Goal: Task Accomplishment & Management: Complete application form

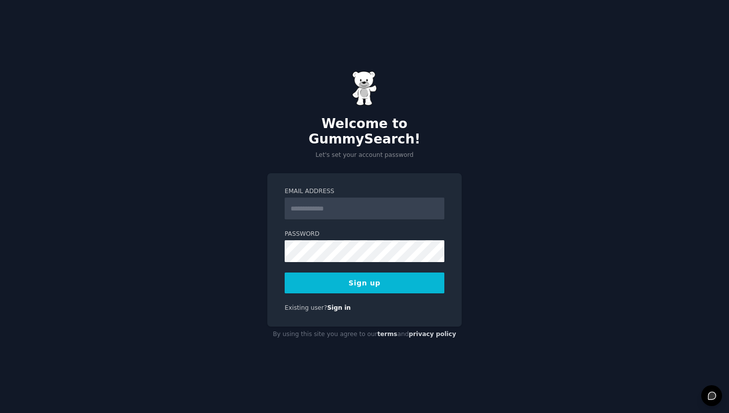
click at [349, 198] on input "Email Address" at bounding box center [365, 208] width 160 height 22
type input "**********"
click at [504, 354] on div "**********" at bounding box center [364, 206] width 729 height 413
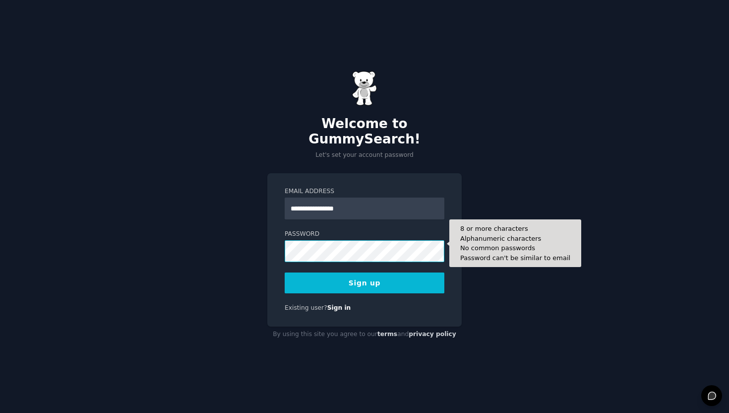
click at [285, 272] on button "Sign up" at bounding box center [365, 282] width 160 height 21
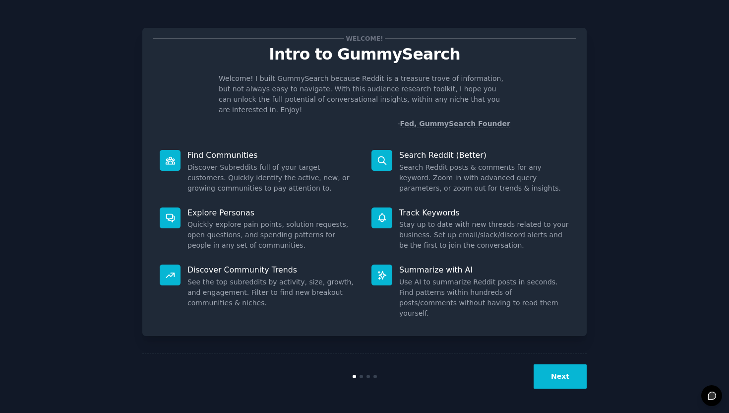
click at [553, 376] on button "Next" at bounding box center [560, 376] width 53 height 24
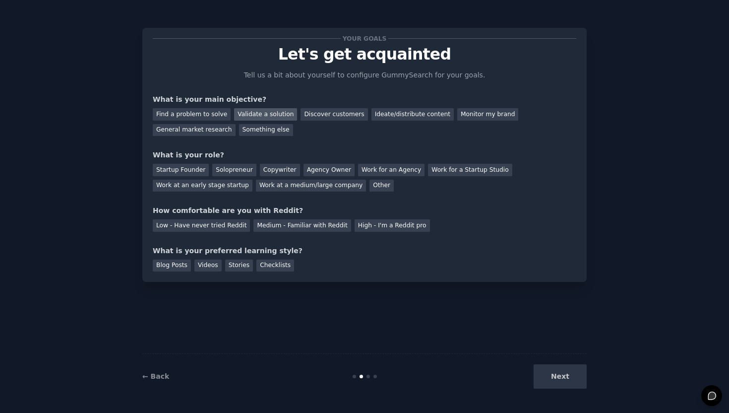
click at [270, 112] on div "Validate a solution" at bounding box center [265, 114] width 63 height 12
click at [233, 164] on div "Solopreneur" at bounding box center [234, 170] width 44 height 12
click at [218, 226] on div "Low - Have never tried Reddit" at bounding box center [201, 225] width 97 height 12
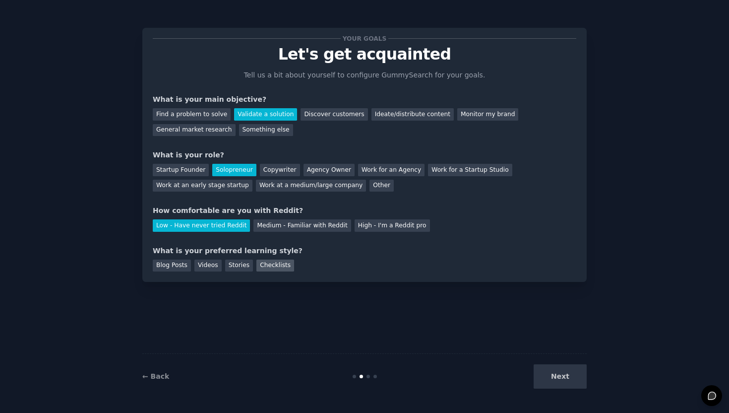
click at [279, 264] on div "Checklists" at bounding box center [275, 265] width 38 height 12
click at [172, 263] on div "Blog Posts" at bounding box center [172, 265] width 38 height 12
click at [551, 376] on button "Next" at bounding box center [560, 376] width 53 height 24
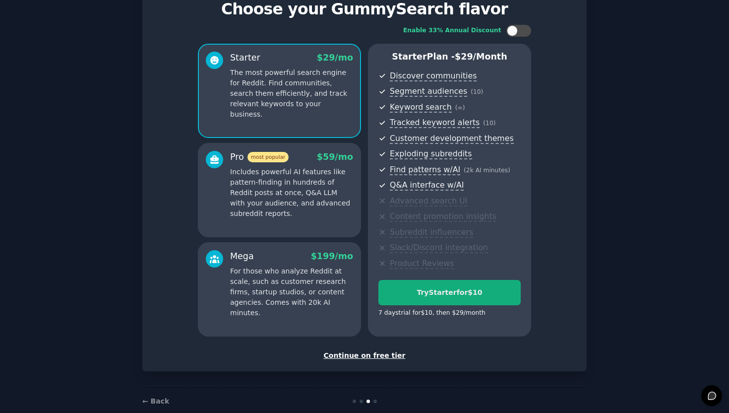
scroll to position [53, 0]
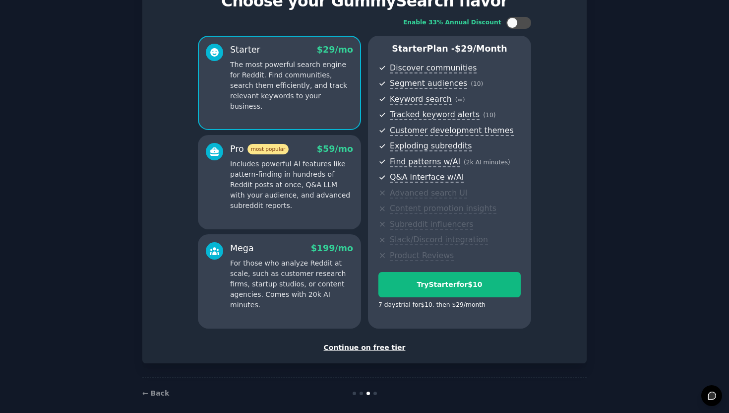
click at [377, 344] on div "Continue on free tier" at bounding box center [364, 347] width 423 height 10
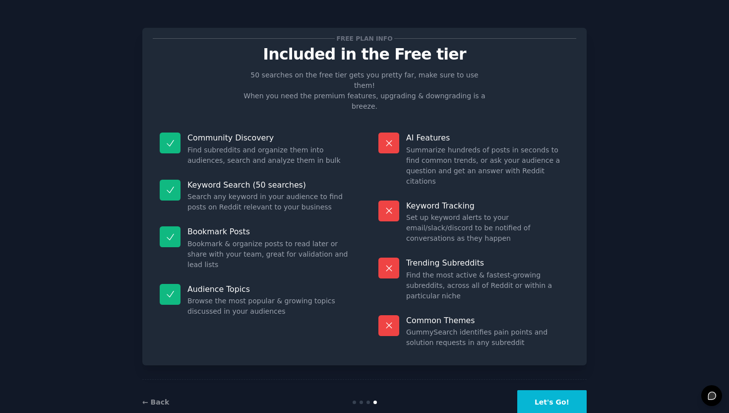
click at [549, 390] on button "Let's Go!" at bounding box center [551, 402] width 69 height 24
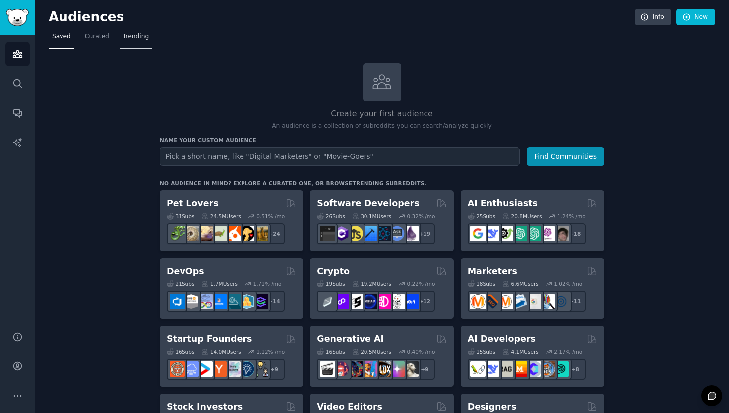
click at [139, 43] on link "Trending" at bounding box center [135, 39] width 33 height 20
